Goal: Task Accomplishment & Management: Use online tool/utility

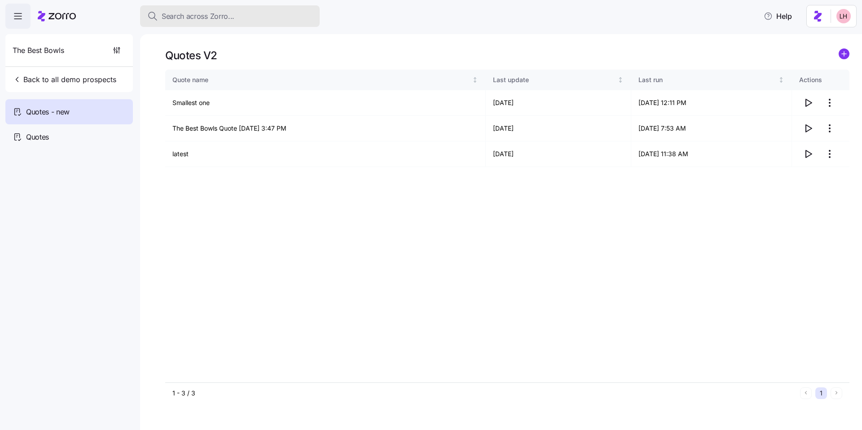
click at [166, 11] on button "Search across Zorro..." at bounding box center [230, 16] width 180 height 22
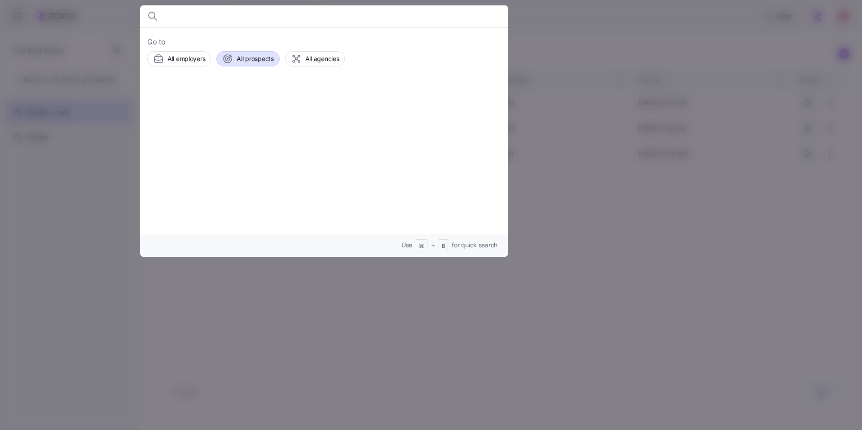
click at [260, 61] on span "All prospects" at bounding box center [254, 58] width 37 height 9
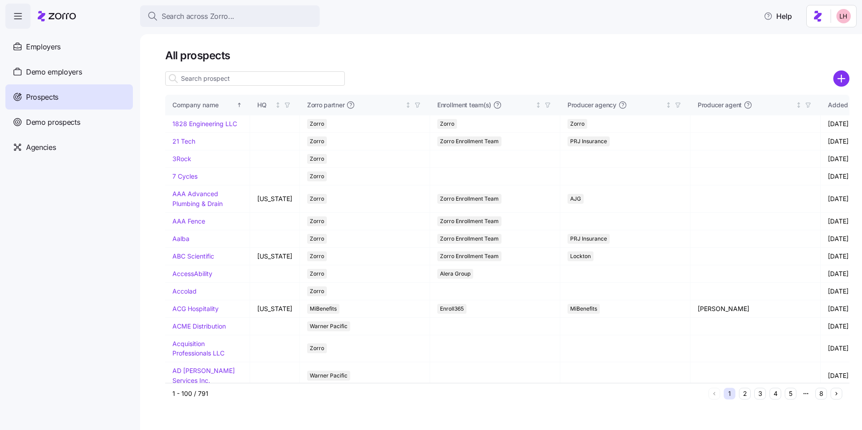
click at [546, 58] on h1 "All prospects" at bounding box center [507, 55] width 684 height 14
click at [847, 84] on icon "add icon" at bounding box center [841, 78] width 16 height 16
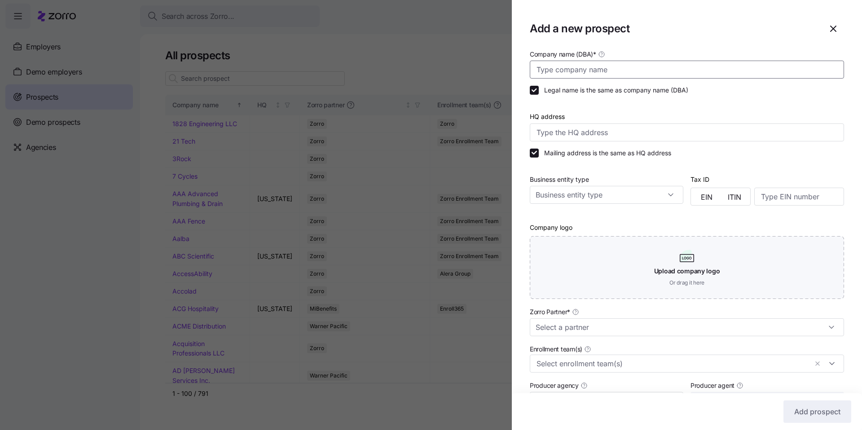
click at [691, 72] on input "Company name (DBA) *" at bounding box center [687, 70] width 314 height 18
type input "[PERSON_NAME] Vision"
click at [683, 336] on div "Zorro Partner *" at bounding box center [686, 320] width 321 height 37
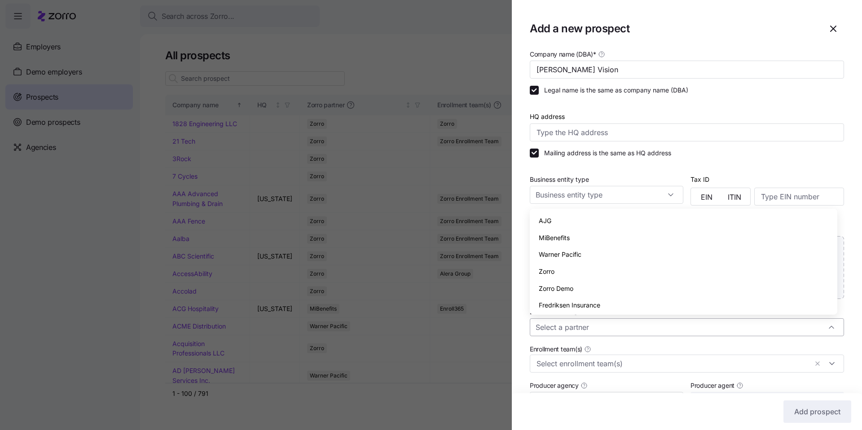
click at [673, 325] on input "Zorro Partner *" at bounding box center [687, 327] width 314 height 18
click at [574, 279] on div "Zorro" at bounding box center [683, 271] width 300 height 17
type input "Zorro"
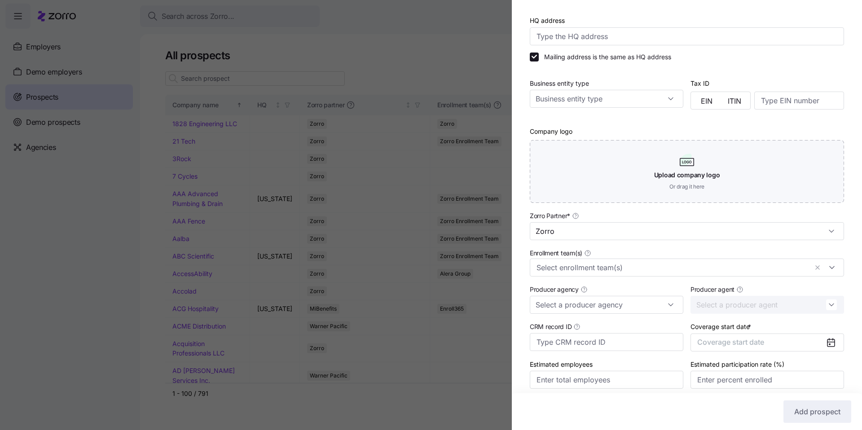
scroll to position [131, 0]
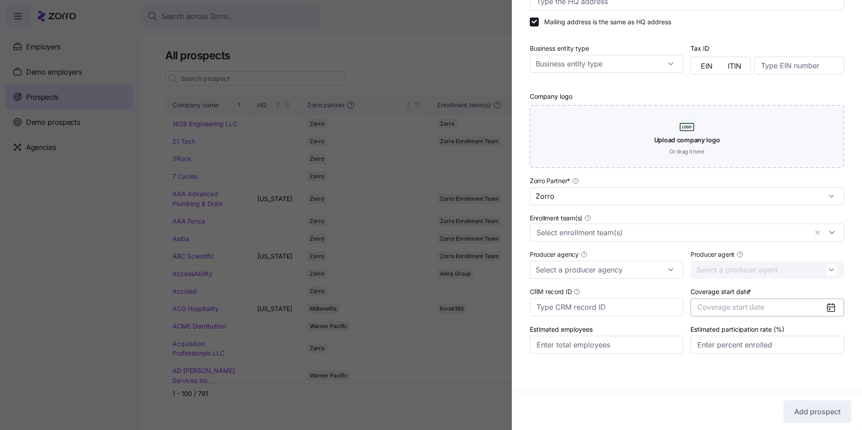
click at [740, 305] on span "Coverage start date" at bounding box center [730, 306] width 67 height 9
click at [816, 202] on icon "button" at bounding box center [820, 198] width 9 height 9
click at [725, 227] on button "Jan" at bounding box center [717, 221] width 45 height 19
click at [814, 407] on span "Add prospect" at bounding box center [817, 411] width 46 height 11
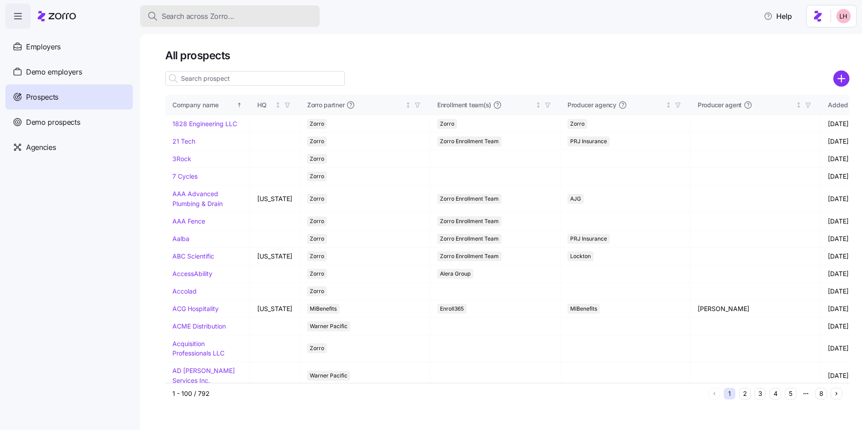
click at [279, 22] on button "Search across Zorro..." at bounding box center [230, 16] width 180 height 22
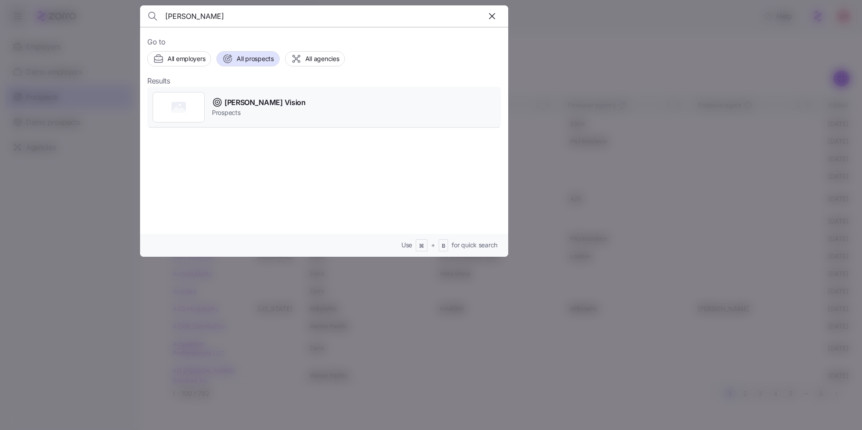
type input "prchal"
click at [299, 113] on div "Prchal - Vine Vision Prospects" at bounding box center [324, 107] width 354 height 41
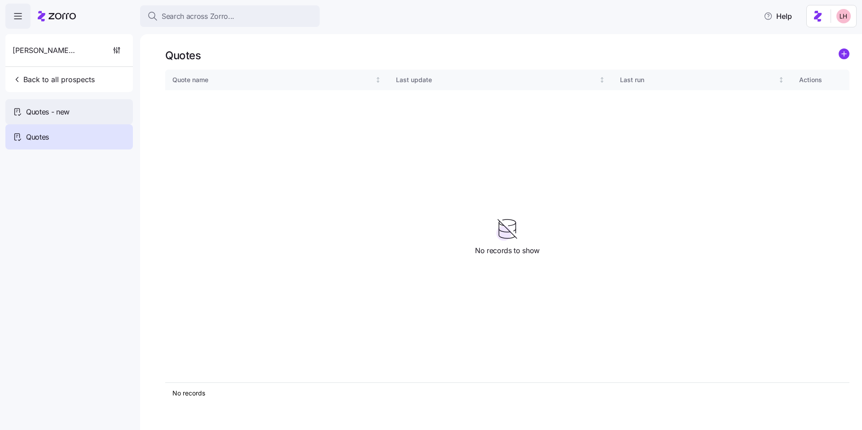
click at [68, 119] on div "Quotes - new" at bounding box center [68, 111] width 127 height 25
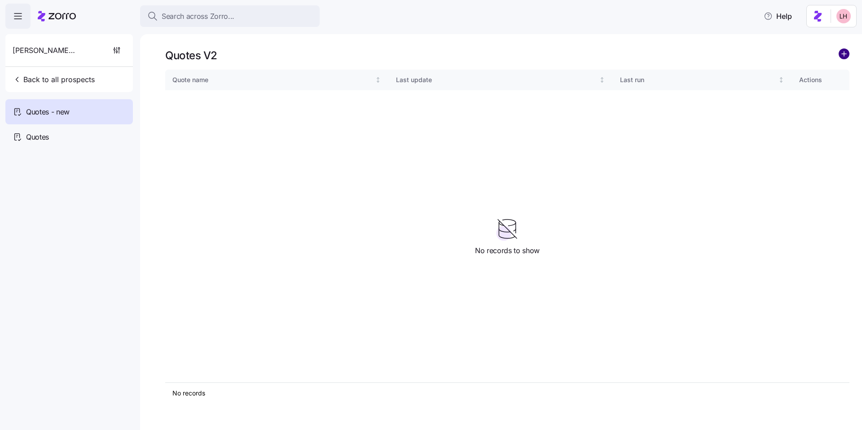
click at [842, 53] on circle "add icon" at bounding box center [844, 54] width 10 height 10
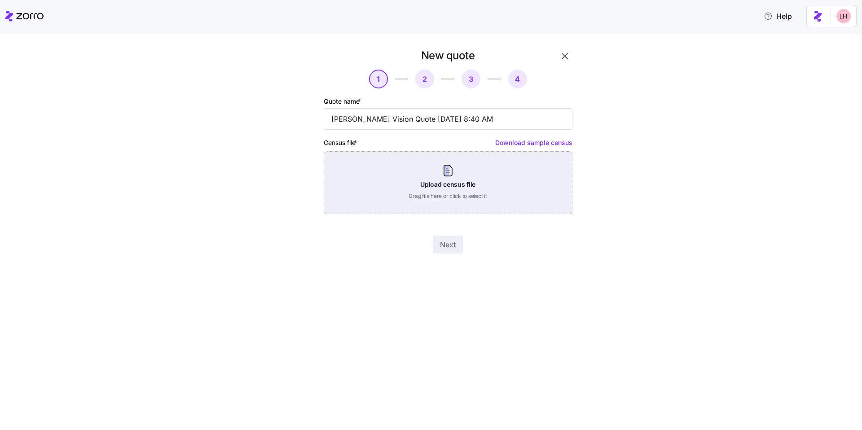
click at [490, 166] on div "Upload census file Drag file here or click to select it" at bounding box center [448, 182] width 249 height 63
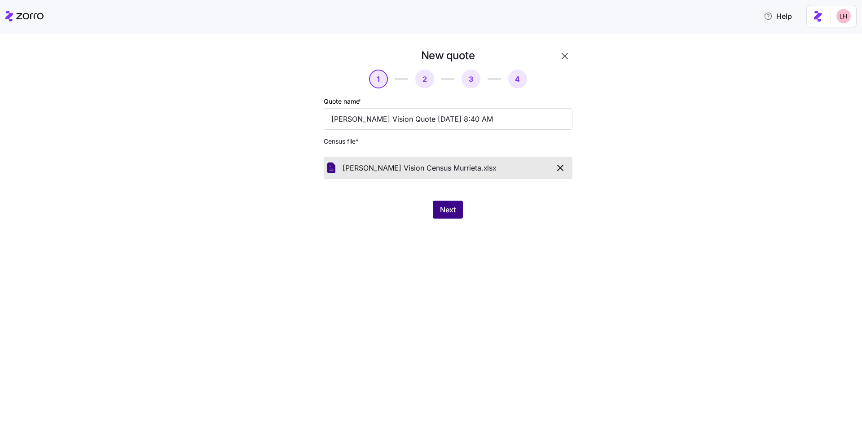
click at [451, 213] on span "Next" at bounding box center [448, 209] width 16 height 11
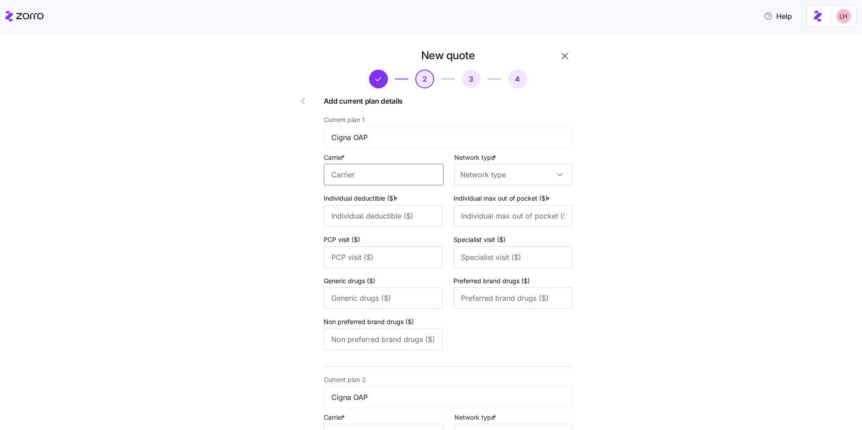
click at [390, 175] on input "Carrier *" at bounding box center [384, 175] width 120 height 22
click at [387, 209] on div "Cigna" at bounding box center [382, 201] width 112 height 20
type input "Cigna"
click at [498, 181] on input "Network type *" at bounding box center [513, 175] width 118 height 22
click at [490, 225] on div "POS" at bounding box center [507, 220] width 107 height 19
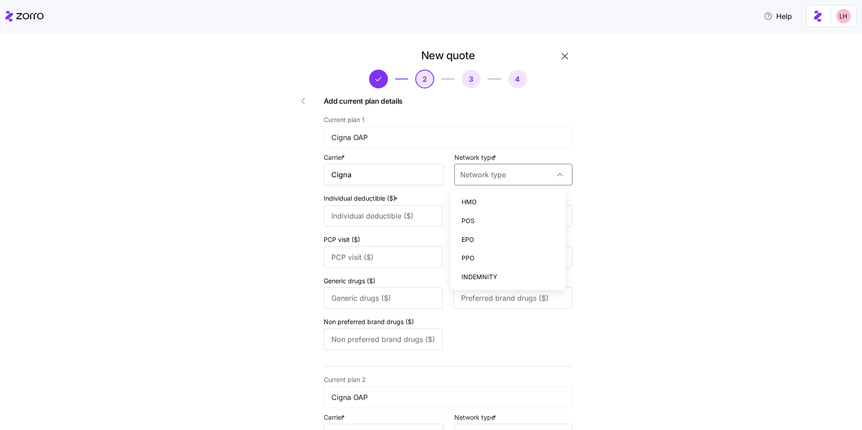
type input "POS"
click at [389, 218] on input "Individual deductible ($) *" at bounding box center [383, 216] width 119 height 22
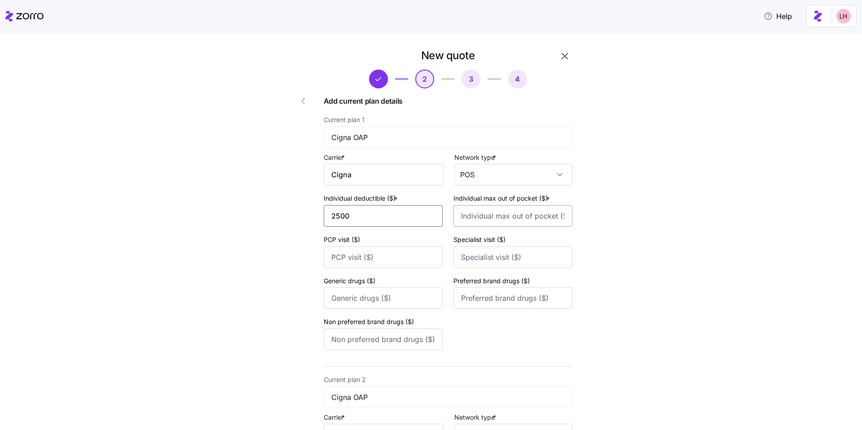
type input "2500"
click at [486, 218] on input "Individual max out of pocket ($) *" at bounding box center [512, 216] width 119 height 22
type input "5000"
click at [630, 231] on div "New quote 2 3 4 Add current plan details Current plan 1 Cigna OAP Carrier * Cig…" at bounding box center [437, 375] width 824 height 655
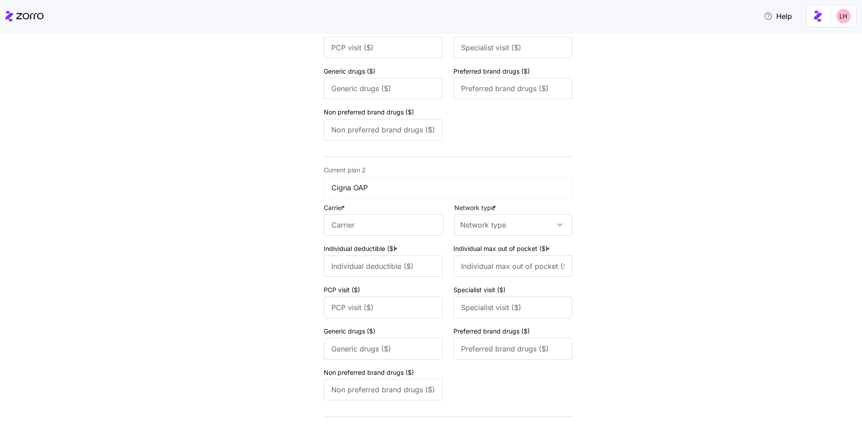
scroll to position [295, 0]
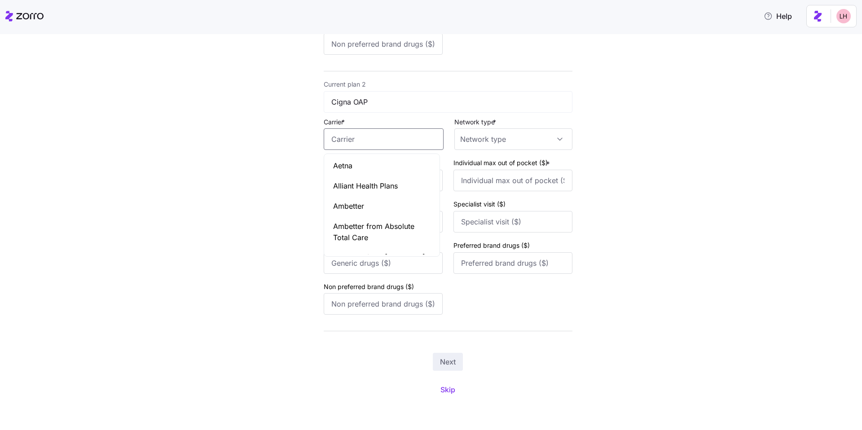
click at [358, 142] on input "Carrier *" at bounding box center [384, 139] width 120 height 22
click at [371, 170] on div "Cigna" at bounding box center [382, 166] width 112 height 20
type input "Cigna"
click at [512, 145] on input "Network type *" at bounding box center [513, 139] width 118 height 22
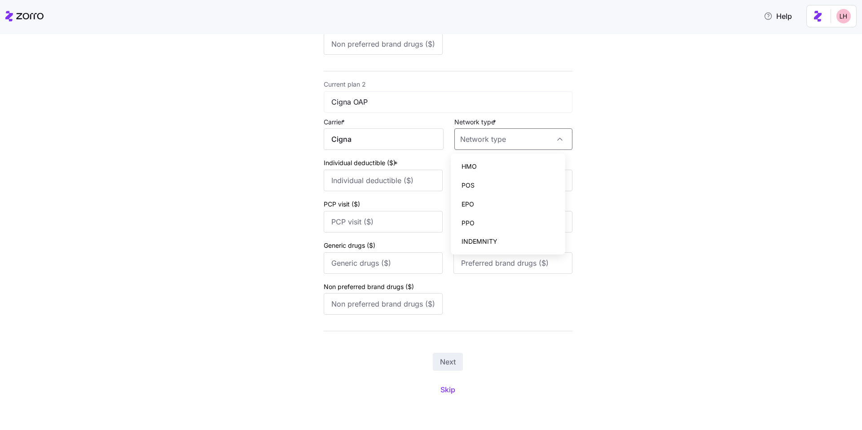
click at [494, 187] on div "POS" at bounding box center [507, 185] width 107 height 19
type input "POS"
click at [365, 177] on input "Individual deductible ($) *" at bounding box center [383, 181] width 119 height 22
type input "2500"
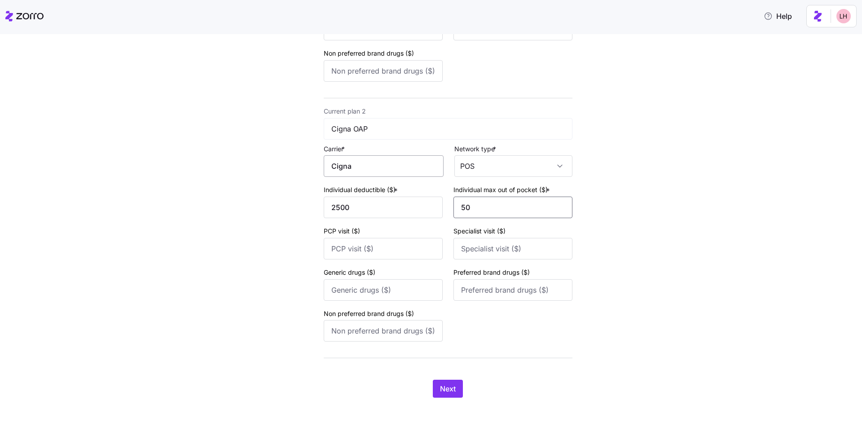
scroll to position [268, 0]
type input "5000"
click at [447, 390] on span "Next" at bounding box center [448, 388] width 16 height 11
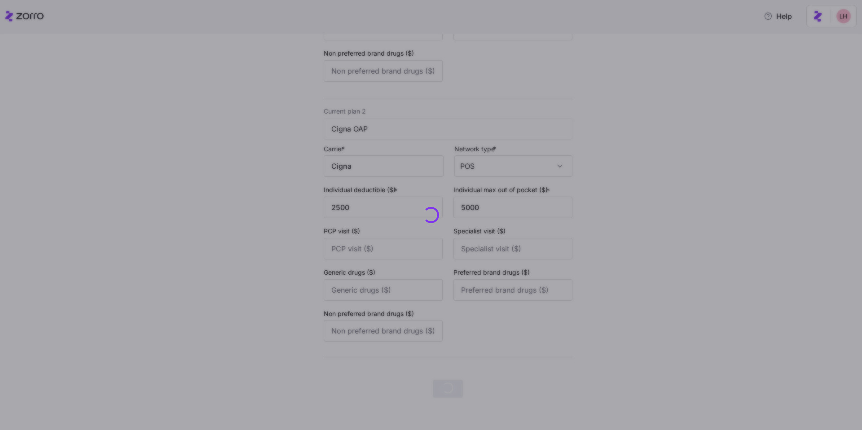
scroll to position [0, 0]
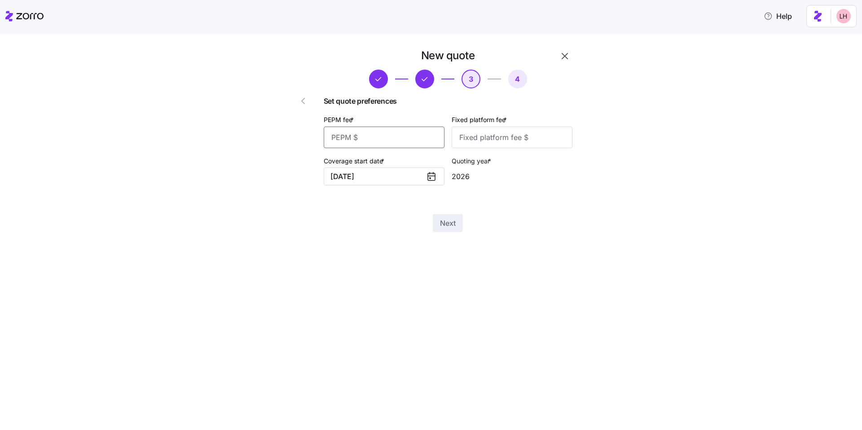
click at [413, 144] on input "PEPM fee *" at bounding box center [384, 138] width 121 height 22
click at [514, 143] on input "Fixed platform fee *" at bounding box center [511, 138] width 121 height 22
drag, startPoint x: 366, startPoint y: 143, endPoint x: 333, endPoint y: 143, distance: 32.8
click at [333, 143] on div "Set quote preferences PEPM fee * 50 Fixed platform fee * Coverage start date * …" at bounding box center [448, 140] width 249 height 104
type input "0"
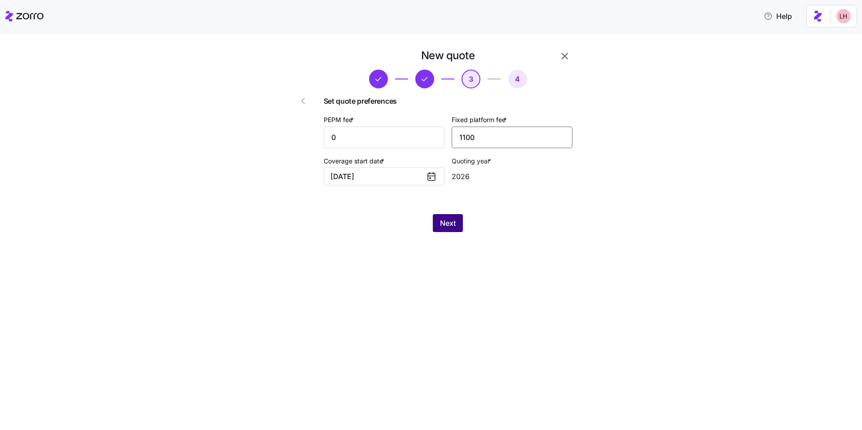
type input "1100"
click at [449, 219] on span "Next" at bounding box center [448, 223] width 16 height 11
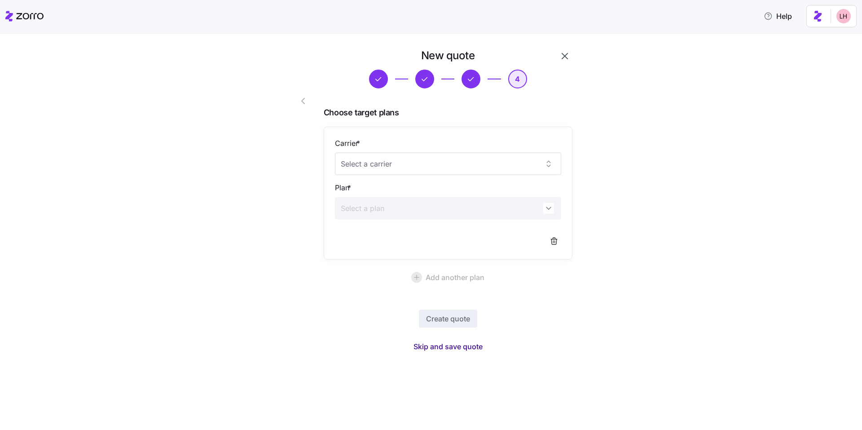
click at [468, 352] on button "Skip and save quote" at bounding box center [447, 346] width 83 height 16
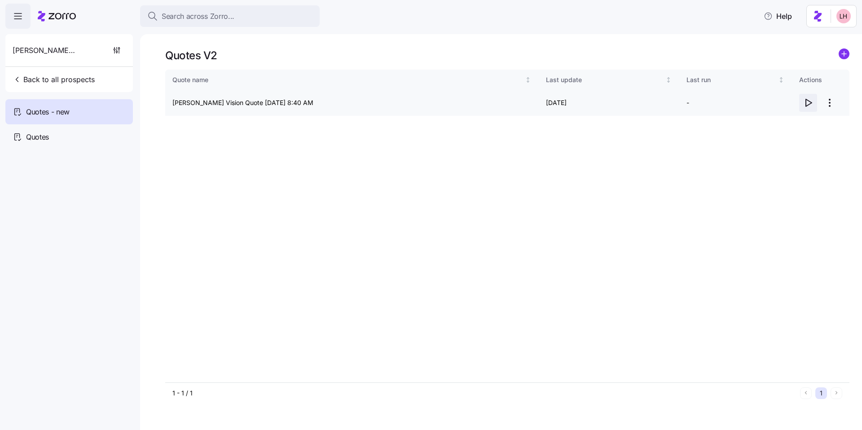
click at [810, 103] on icon "button" at bounding box center [807, 102] width 11 height 11
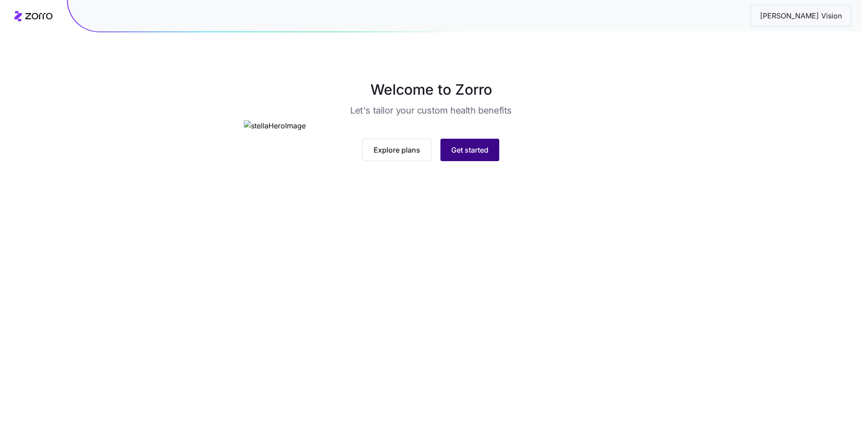
click at [479, 155] on span "Get started" at bounding box center [469, 149] width 37 height 11
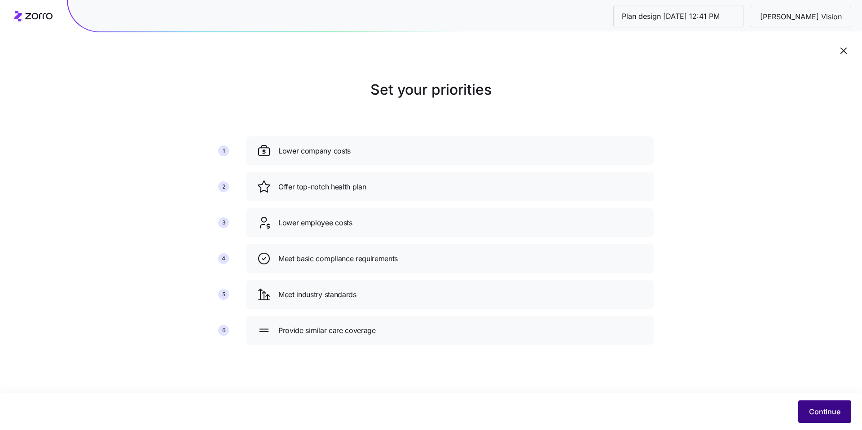
click at [823, 407] on span "Continue" at bounding box center [824, 411] width 31 height 11
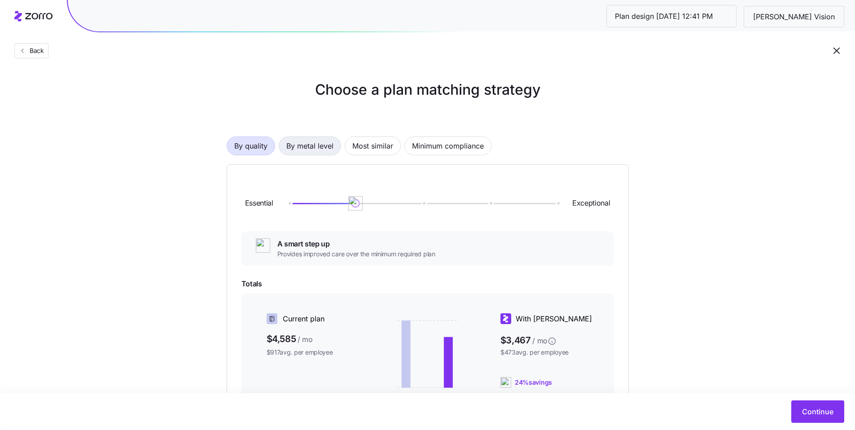
click at [324, 151] on span "By metal level" at bounding box center [309, 146] width 47 height 18
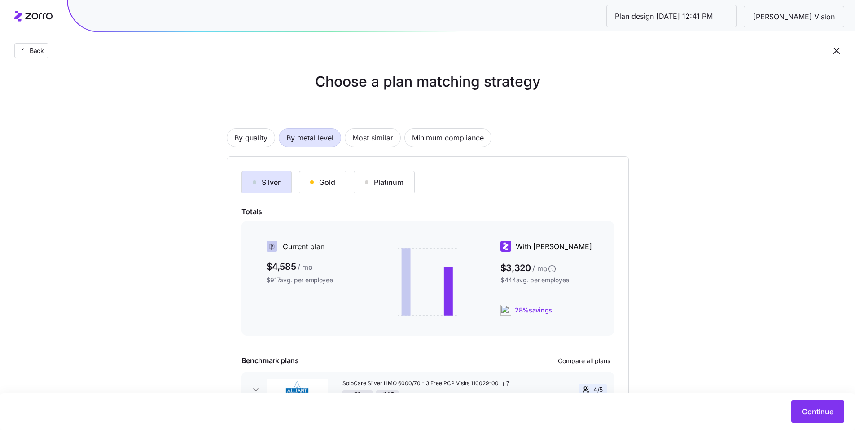
scroll to position [17, 0]
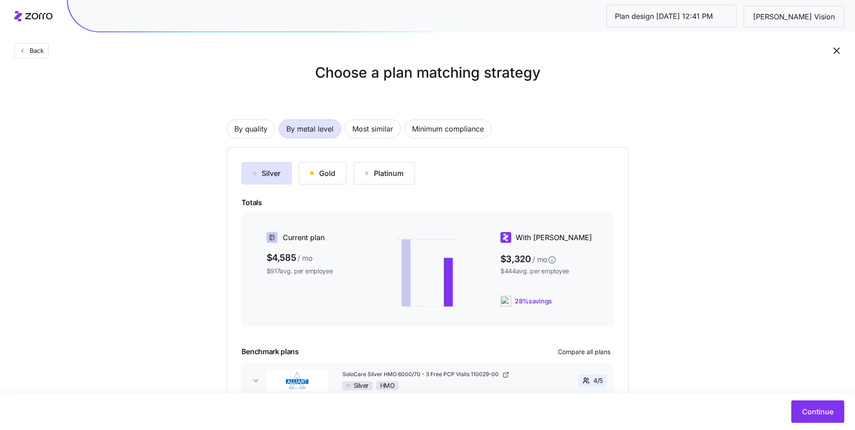
click at [343, 171] on button "Gold" at bounding box center [323, 173] width 48 height 22
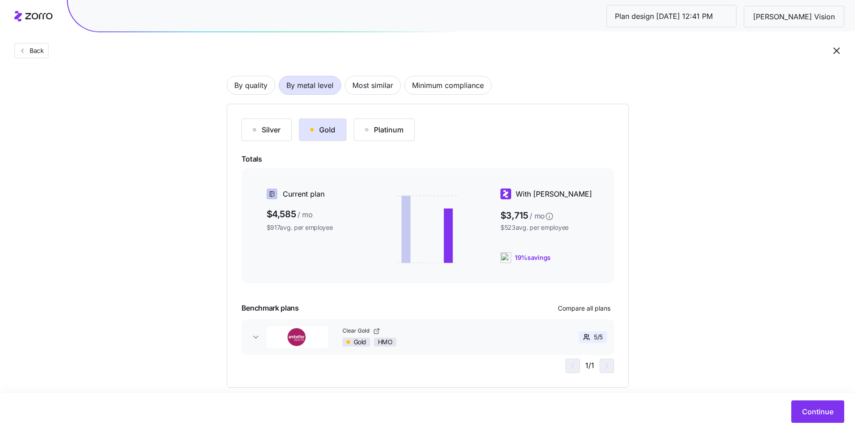
scroll to position [61, 0]
click at [582, 310] on span "Compare all plans" at bounding box center [584, 307] width 53 height 9
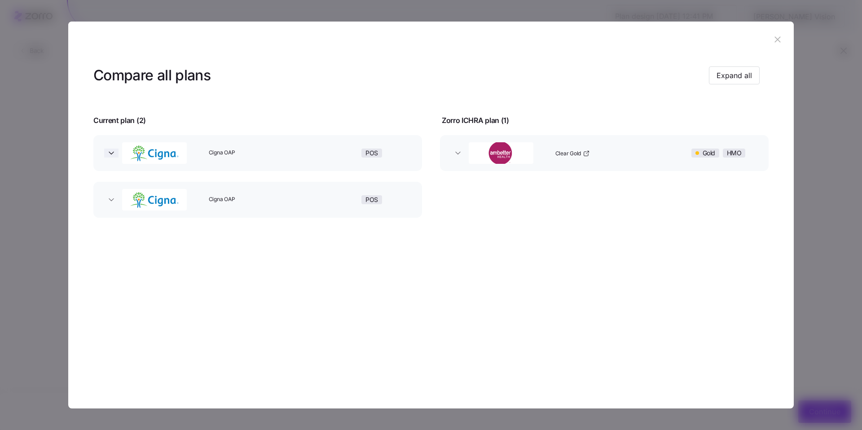
click at [107, 153] on icon "button" at bounding box center [111, 153] width 9 height 9
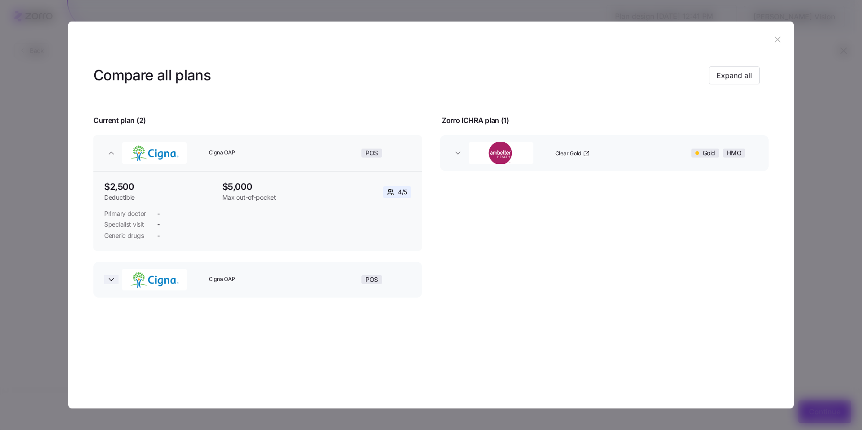
click at [111, 280] on icon "button" at bounding box center [111, 279] width 4 height 2
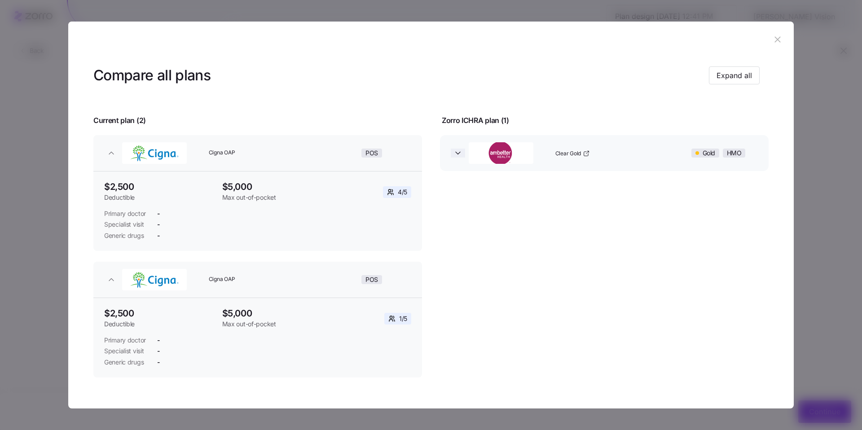
click at [458, 157] on icon "button" at bounding box center [457, 153] width 9 height 9
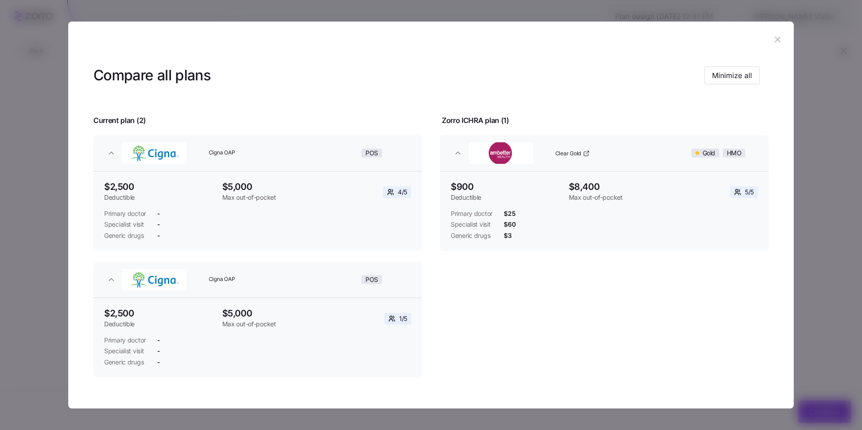
click at [772, 41] on icon "button" at bounding box center [777, 40] width 10 height 10
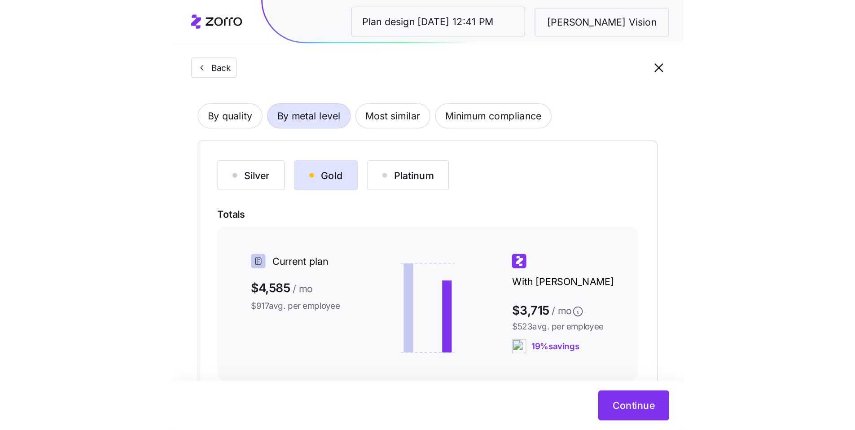
scroll to position [21, 0]
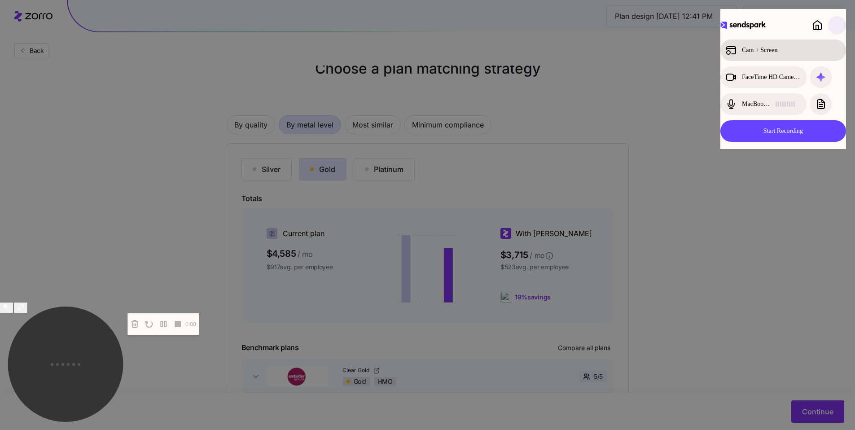
click at [759, 51] on div "Cam + Screen" at bounding box center [775, 50] width 99 height 11
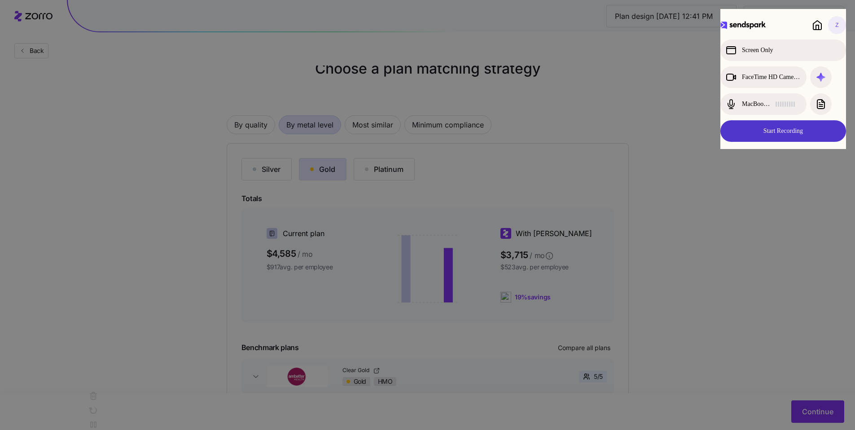
click at [779, 132] on button "Start Recording" at bounding box center [783, 131] width 126 height 22
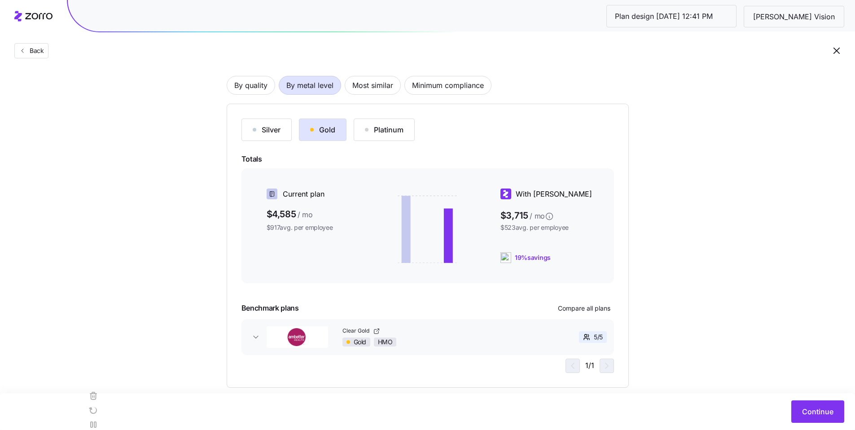
scroll to position [76, 0]
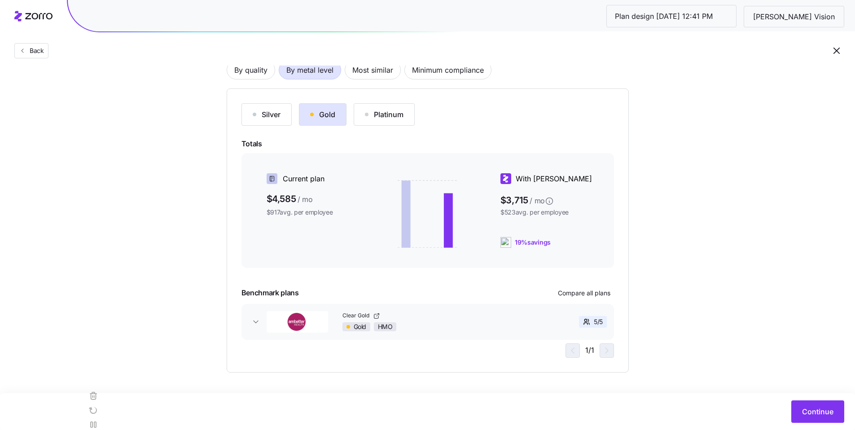
click at [276, 116] on div "Silver" at bounding box center [267, 114] width 28 height 11
click at [338, 118] on button "Gold" at bounding box center [323, 114] width 48 height 22
click at [378, 71] on span "Most similar" at bounding box center [372, 70] width 41 height 18
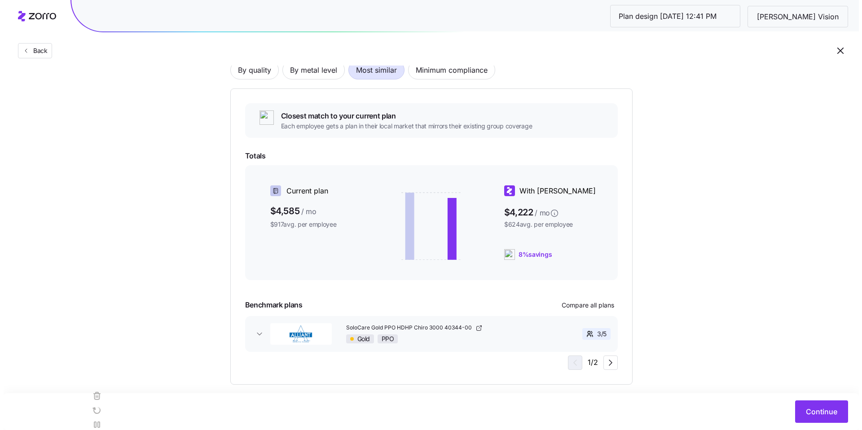
scroll to position [74, 0]
click at [310, 77] on span "By metal level" at bounding box center [309, 72] width 47 height 18
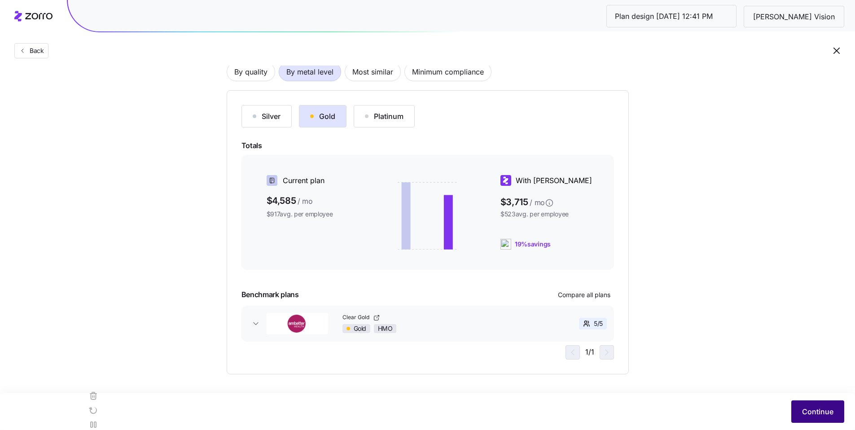
click at [816, 408] on span "Continue" at bounding box center [817, 411] width 31 height 11
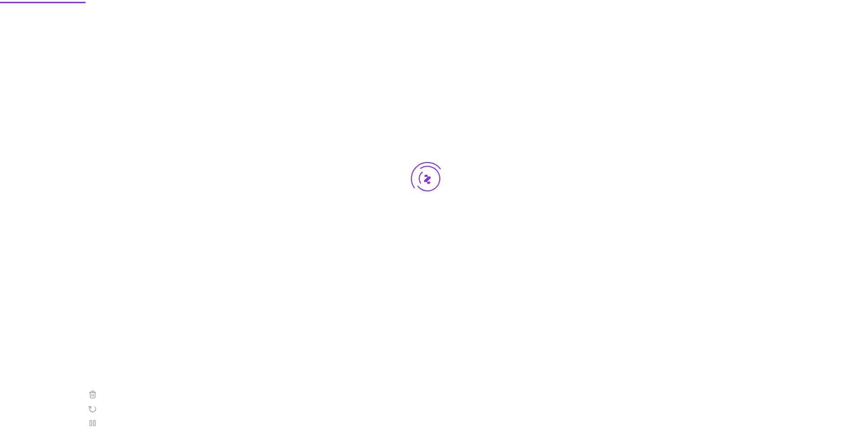
scroll to position [0, 0]
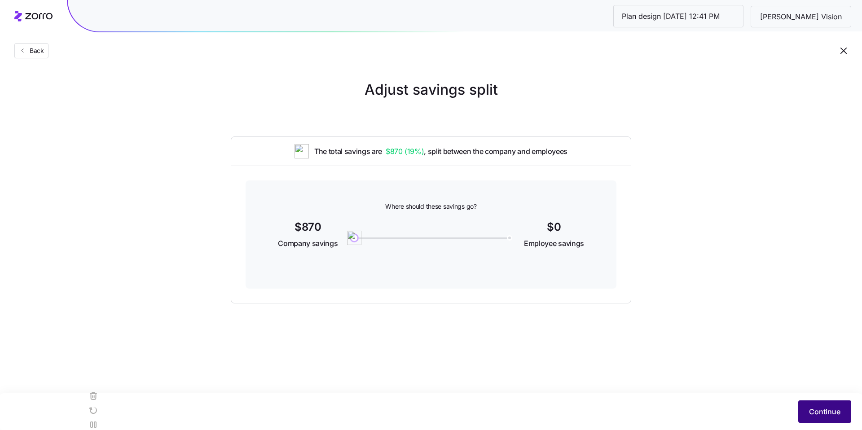
click at [801, 412] on button "Continue" at bounding box center [824, 411] width 53 height 22
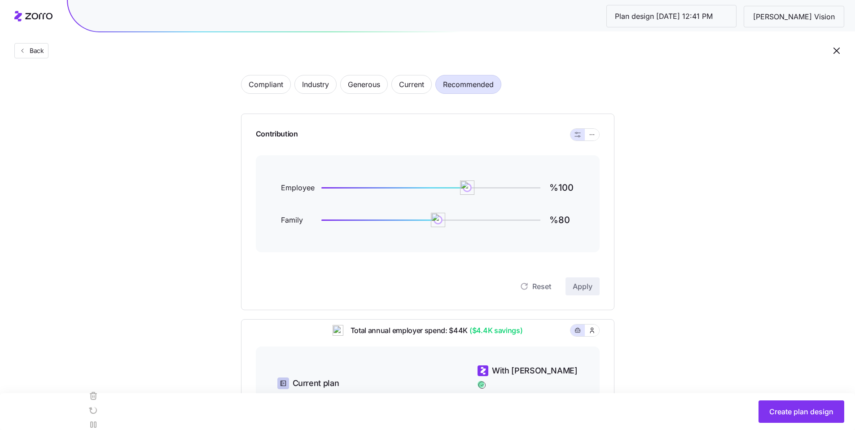
scroll to position [42, 0]
click at [594, 138] on icon "button" at bounding box center [592, 136] width 6 height 11
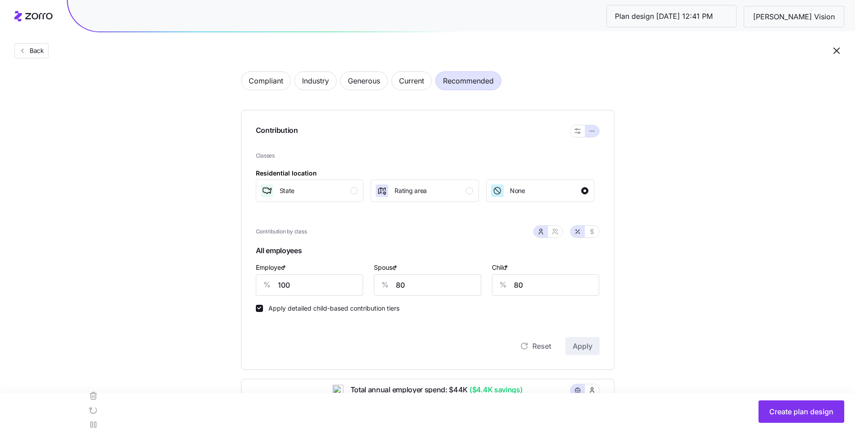
scroll to position [57, 0]
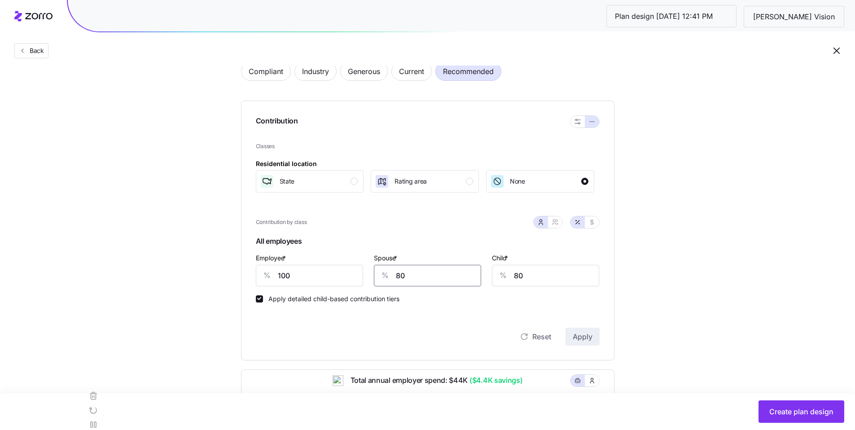
drag, startPoint x: 388, startPoint y: 270, endPoint x: 366, endPoint y: 263, distance: 23.0
click at [361, 265] on div "Employee * % 100 Spouse * % 80 Child * % 80" at bounding box center [427, 269] width 355 height 45
type input "75"
click at [570, 338] on button "Apply" at bounding box center [582, 337] width 34 height 18
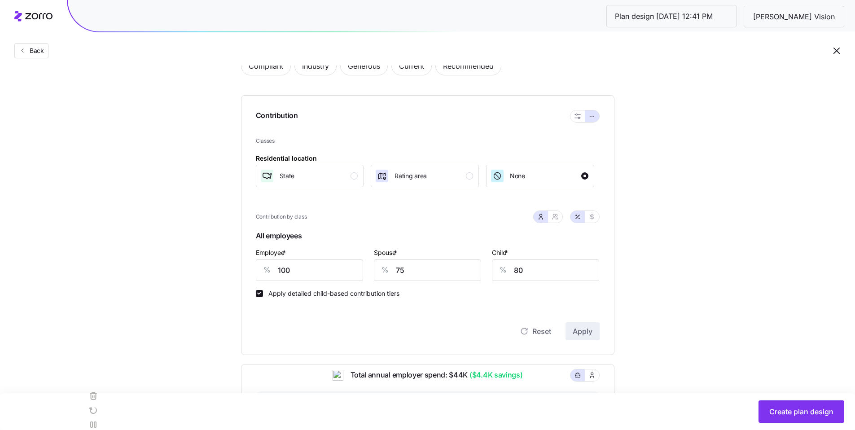
scroll to position [103, 0]
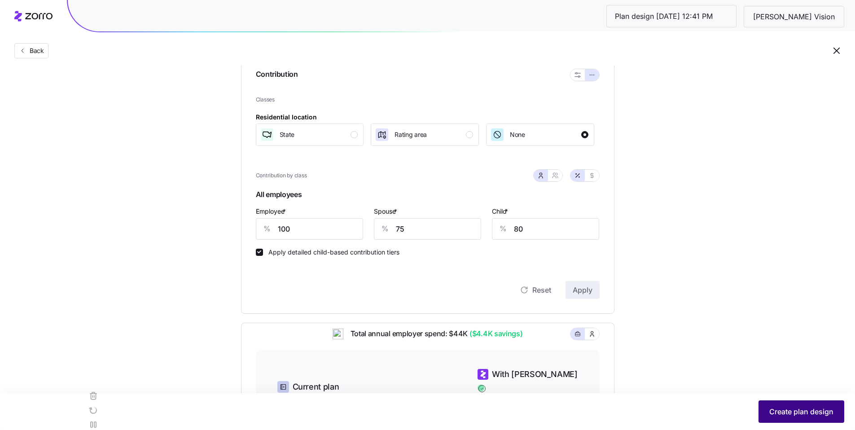
click at [793, 419] on button "Create plan design" at bounding box center [801, 411] width 86 height 22
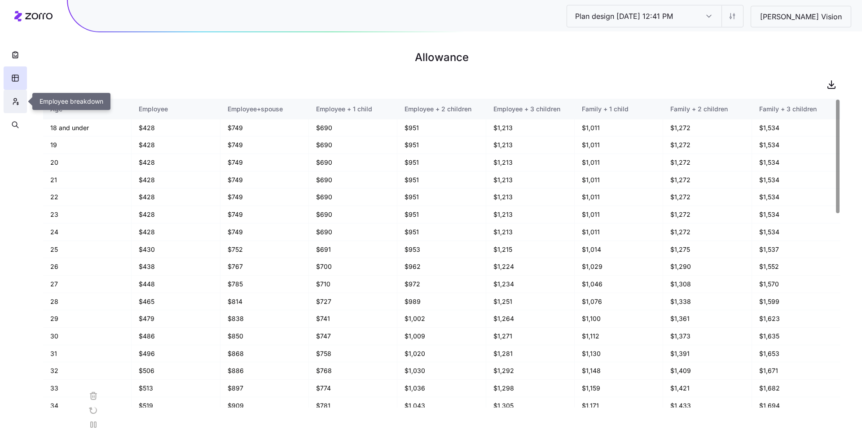
click at [16, 106] on button "button" at bounding box center [15, 101] width 23 height 23
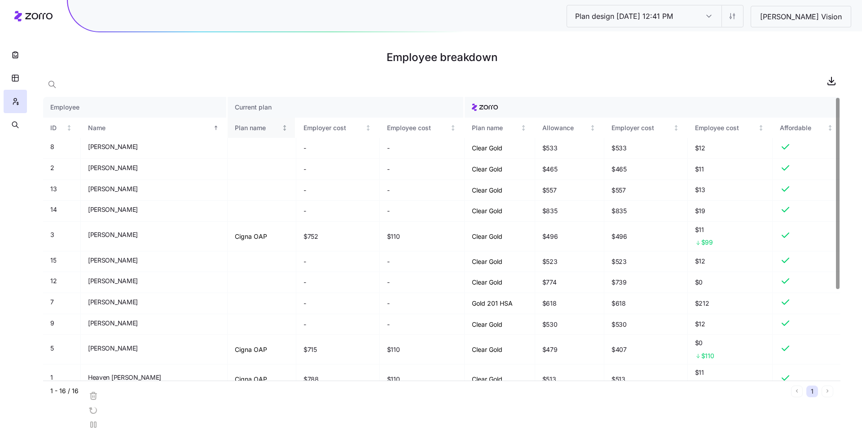
click at [235, 129] on div "Plan name" at bounding box center [257, 128] width 45 height 10
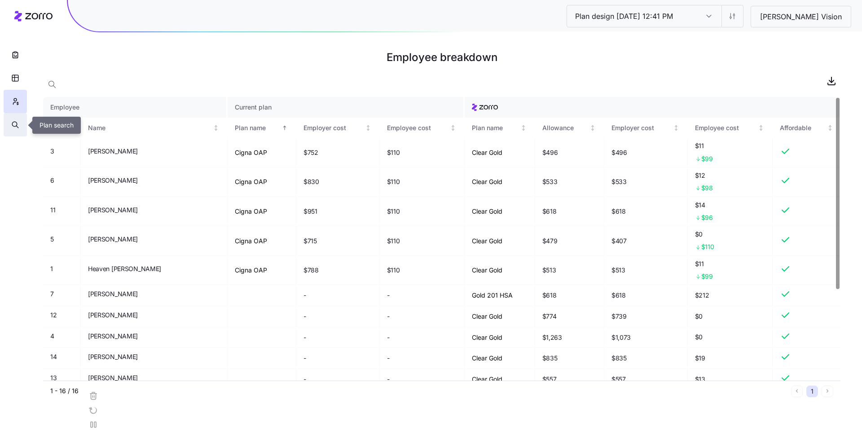
click at [20, 123] on button "button" at bounding box center [15, 124] width 23 height 23
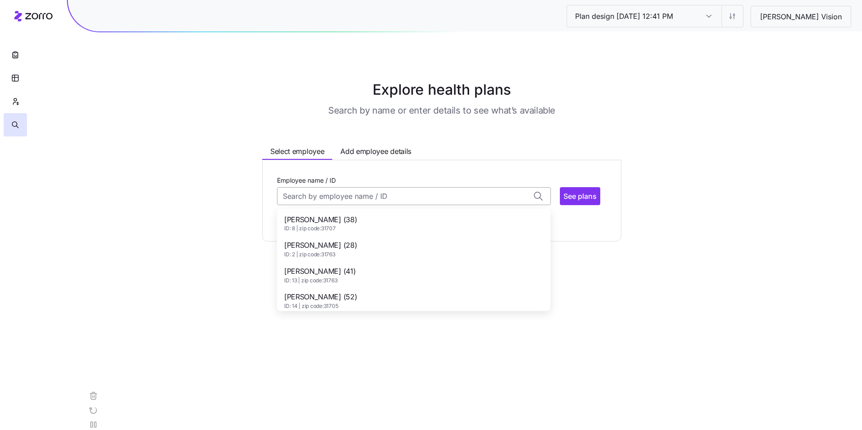
click at [333, 198] on input "Employee name / ID" at bounding box center [414, 196] width 274 height 18
click at [335, 229] on span "ID: 8 | zip code: 31707" at bounding box center [320, 229] width 73 height 8
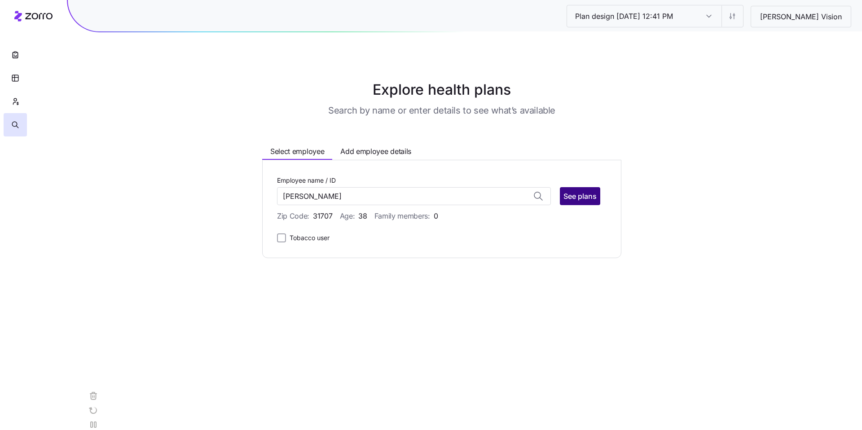
click at [584, 199] on span "See plans" at bounding box center [579, 196] width 33 height 11
type input "[PERSON_NAME] (ID: 8)"
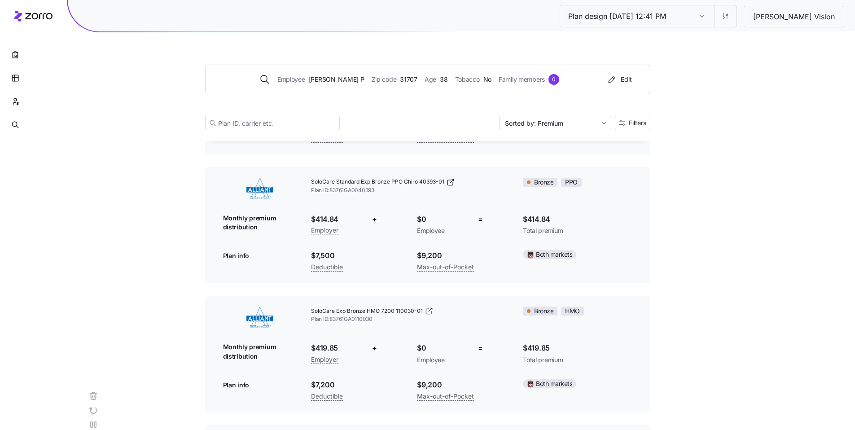
scroll to position [166, 0]
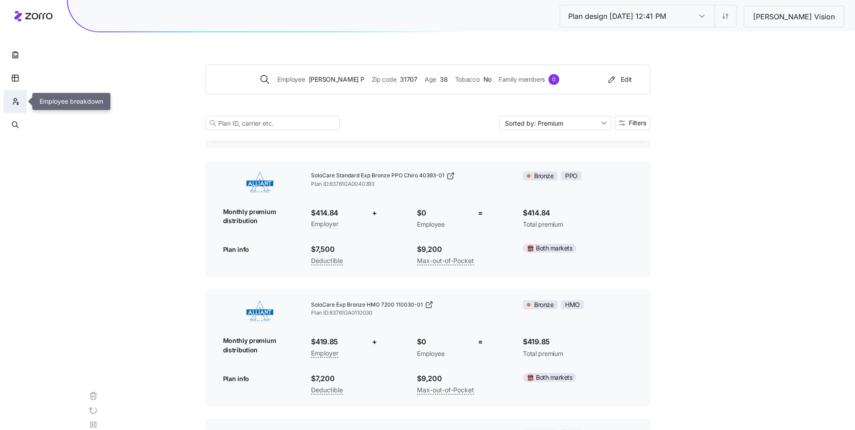
click at [16, 99] on icon "button" at bounding box center [15, 99] width 3 height 3
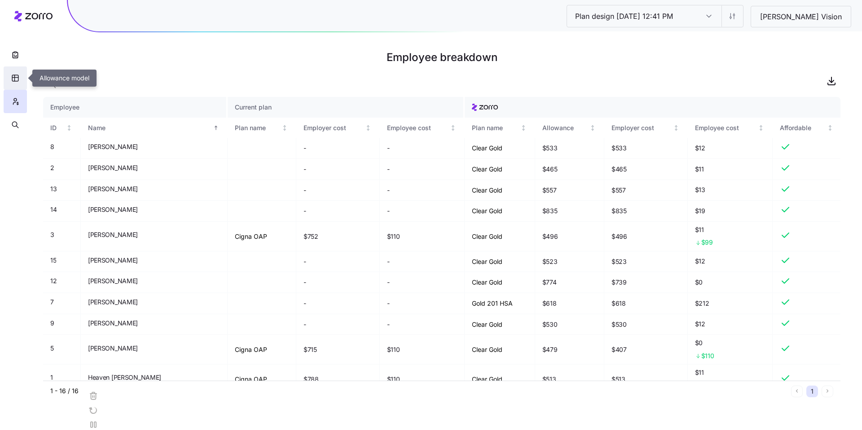
click at [10, 77] on button "button" at bounding box center [15, 77] width 23 height 23
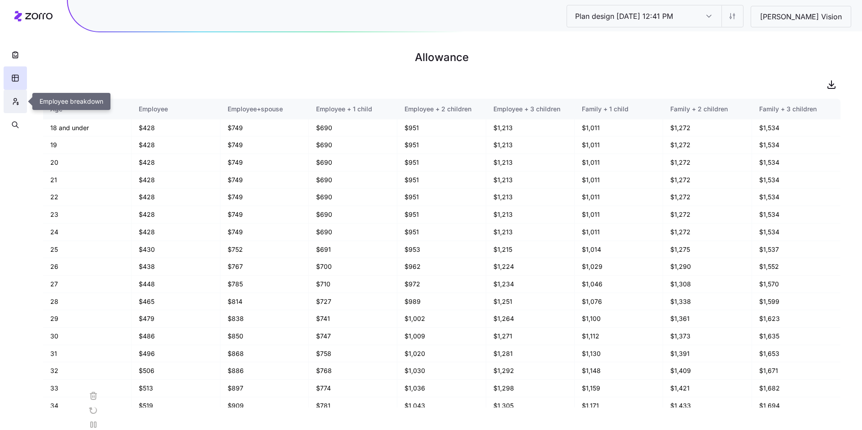
click at [18, 101] on icon "button" at bounding box center [15, 101] width 8 height 9
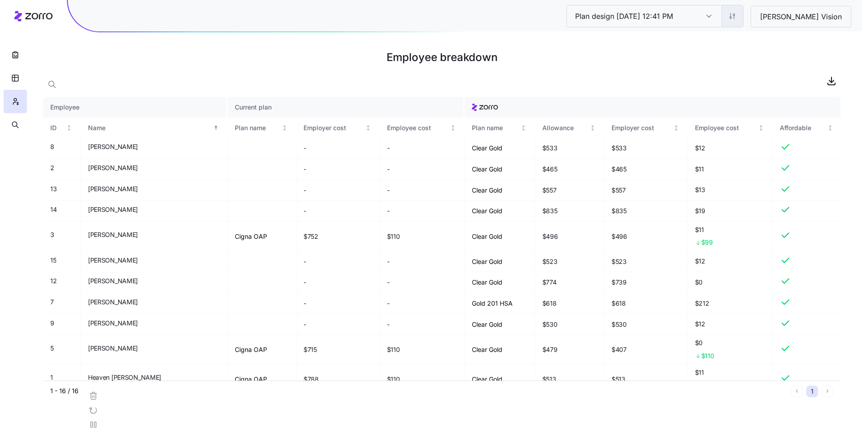
click at [747, 21] on html "Plan design [DATE] 12:41 PM Plan design [DATE] 12:41 PM [PERSON_NAME] Vision Em…" at bounding box center [431, 215] width 862 height 430
click at [695, 38] on div "Edit contribution" at bounding box center [693, 40] width 48 height 10
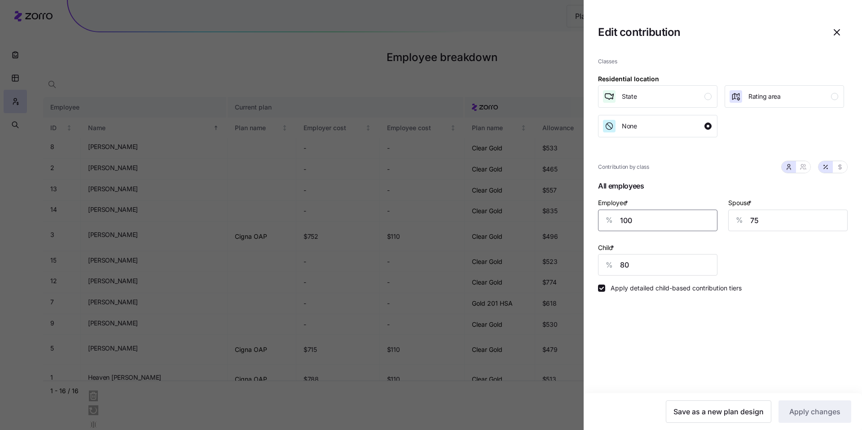
drag, startPoint x: 602, startPoint y: 212, endPoint x: 574, endPoint y: 211, distance: 27.8
click at [577, 429] on div "Edit contribution Classes Residential location State Rating area None Contribut…" at bounding box center [431, 430] width 862 height 0
type input "90"
click at [828, 423] on div "Save as a new plan design Apply changes" at bounding box center [722, 411] width 278 height 37
click at [826, 419] on button "Apply changes" at bounding box center [814, 411] width 73 height 22
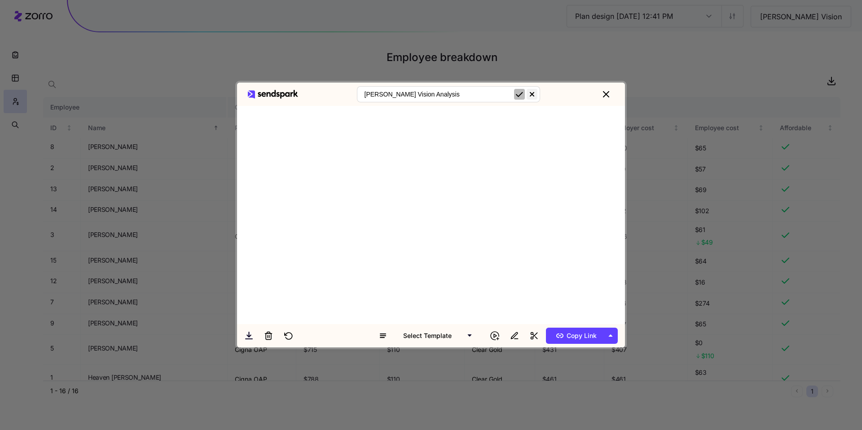
type input "[PERSON_NAME] Vision Analysis"
click at [517, 96] on icon "submit" at bounding box center [519, 94] width 6 height 4
click at [575, 332] on span "Copy Link" at bounding box center [575, 335] width 44 height 14
